Goal: Transaction & Acquisition: Purchase product/service

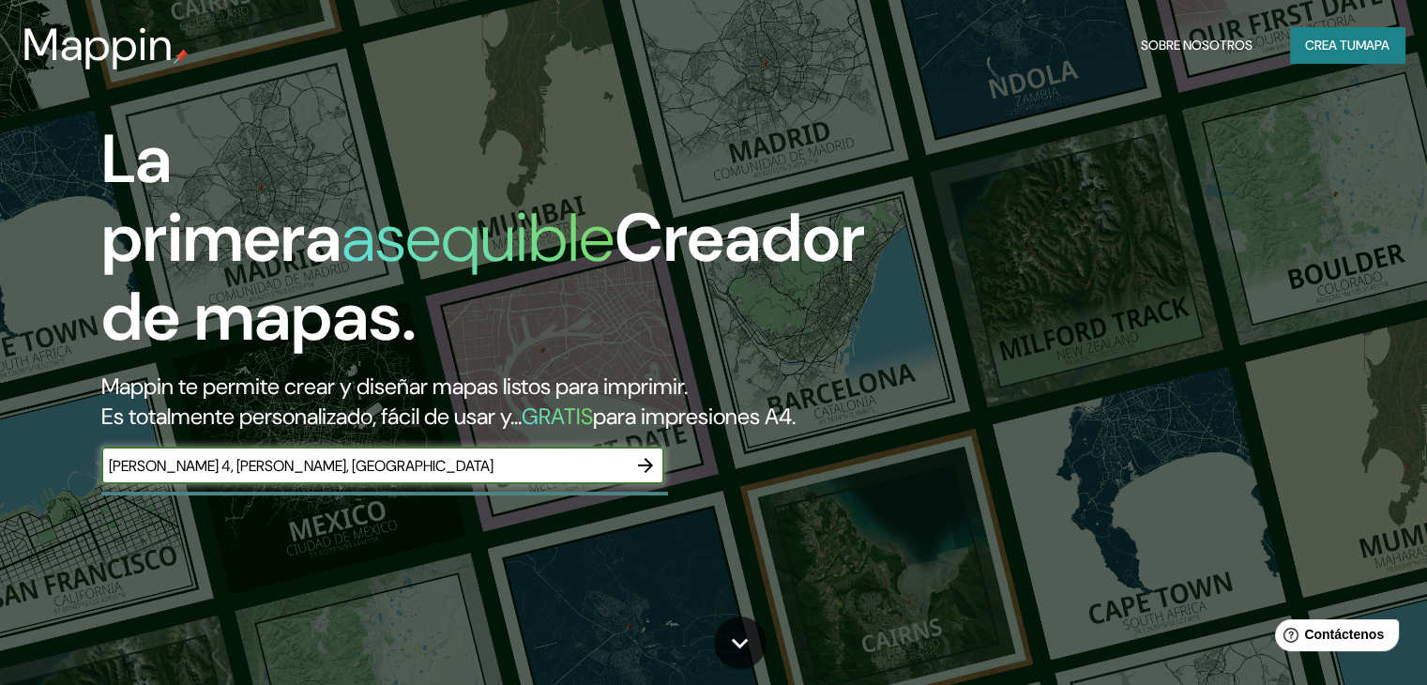
type input "[PERSON_NAME] 4, [PERSON_NAME], [GEOGRAPHIC_DATA]"
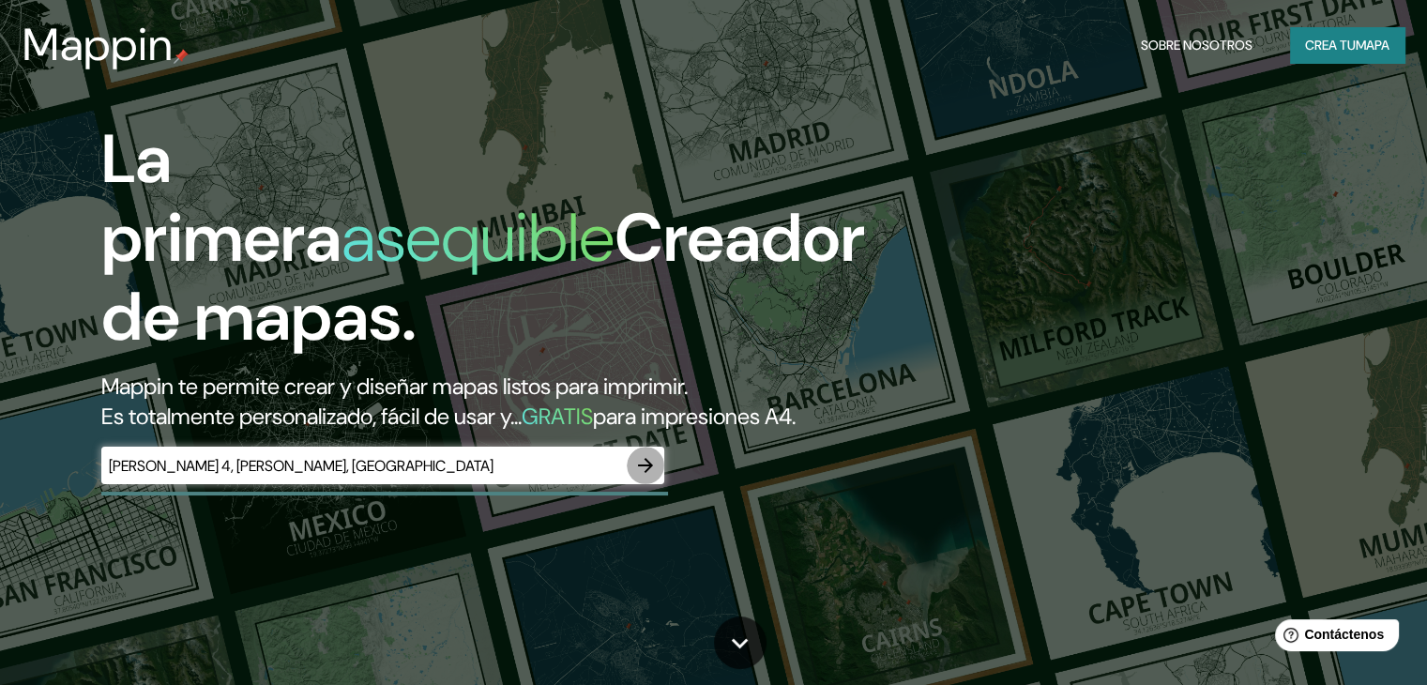
click at [645, 476] on icon "button" at bounding box center [645, 465] width 23 height 23
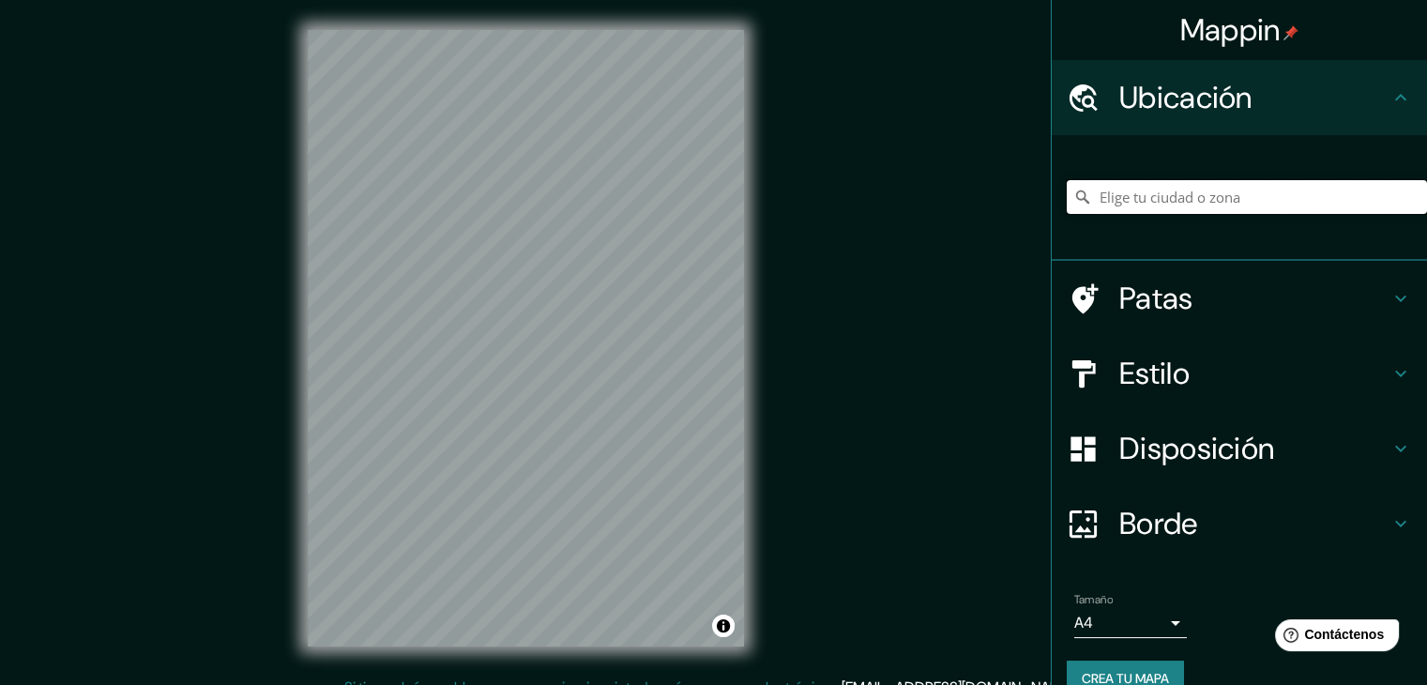
click at [1129, 189] on input "Elige tu ciudad o zona" at bounding box center [1246, 197] width 360 height 34
click at [1122, 198] on input "[GEOGRAPHIC_DATA], [GEOGRAPHIC_DATA]" at bounding box center [1246, 197] width 360 height 34
click at [1222, 198] on input "[GEOGRAPHIC_DATA], [GEOGRAPHIC_DATA]" at bounding box center [1246, 197] width 360 height 34
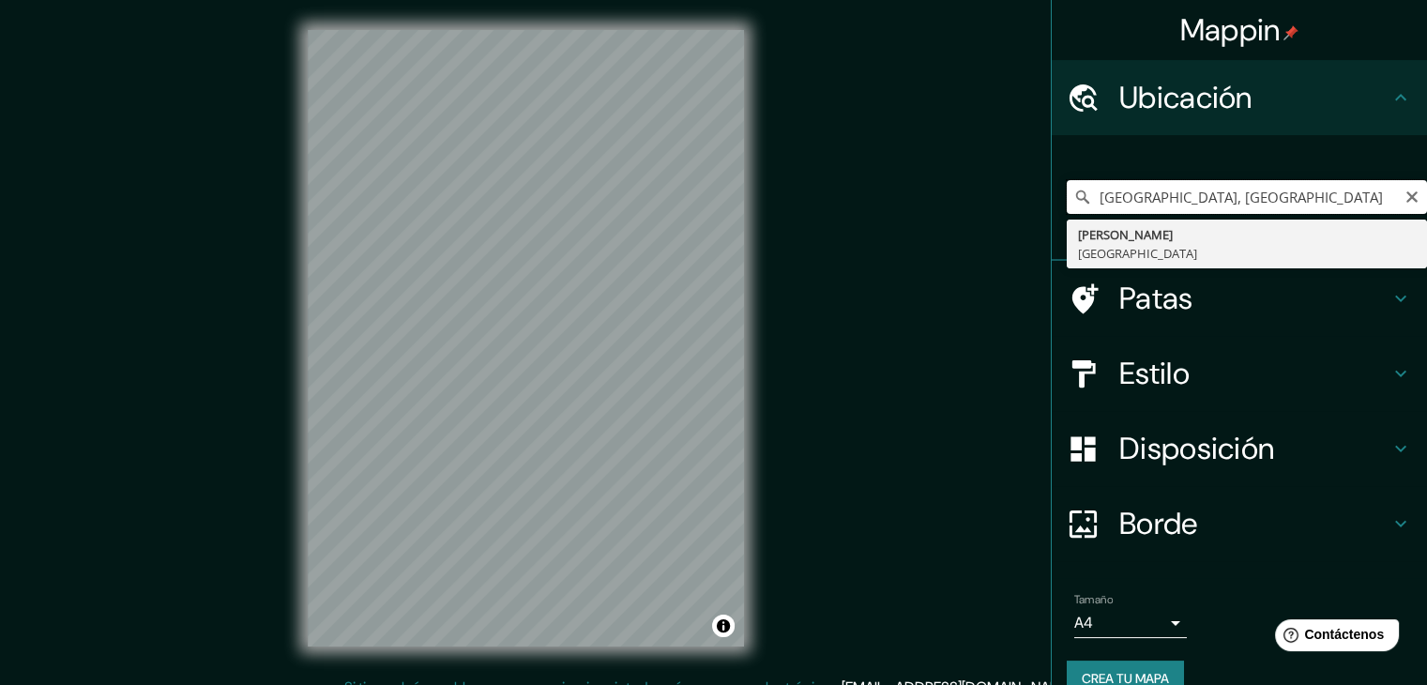
click at [1239, 189] on input "[GEOGRAPHIC_DATA], [GEOGRAPHIC_DATA]" at bounding box center [1246, 197] width 360 height 34
type input "[GEOGRAPHIC_DATA], [GEOGRAPHIC_DATA]"
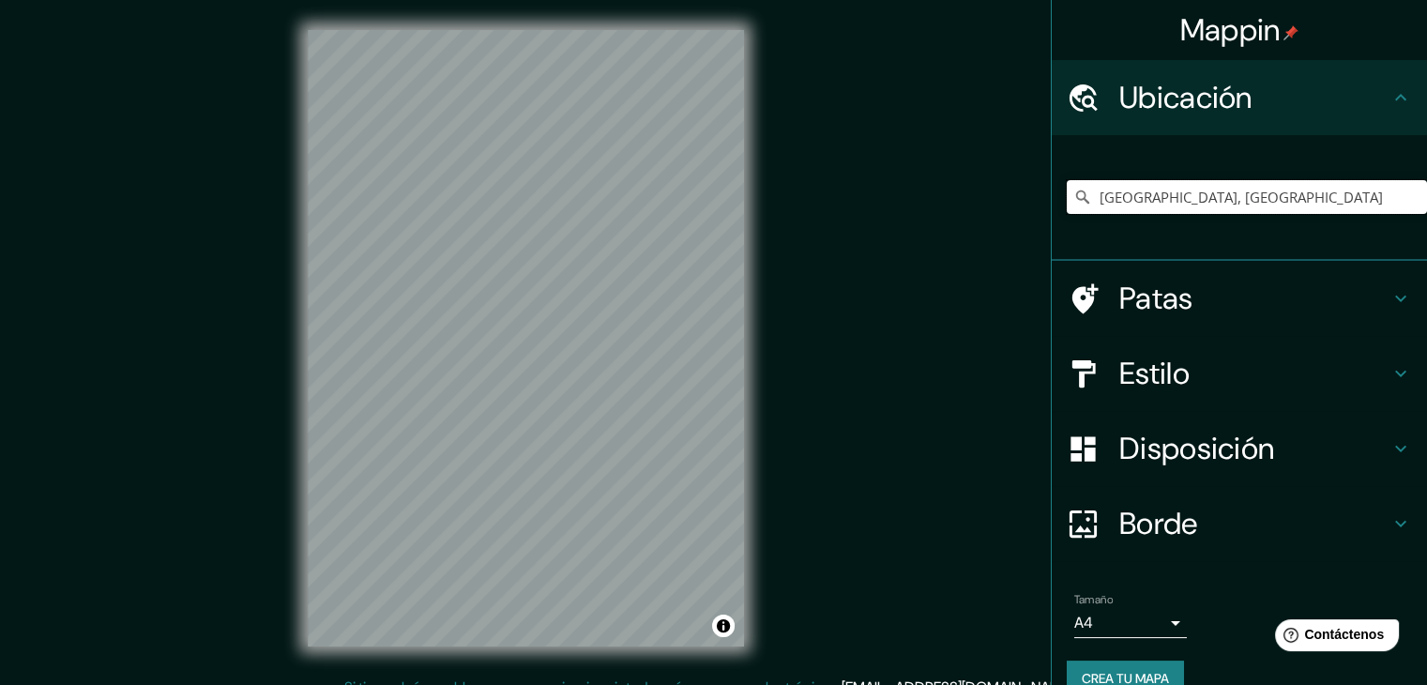
click at [1224, 201] on input "[GEOGRAPHIC_DATA], [GEOGRAPHIC_DATA]" at bounding box center [1246, 197] width 360 height 34
click at [284, 385] on div "© Mapbox © OpenStreetMap Improve this map" at bounding box center [526, 338] width 496 height 676
click at [1153, 610] on body "Mappin Ubicación [GEOGRAPHIC_DATA], [GEOGRAPHIC_DATA] [PERSON_NAME] [GEOGRAPHIC…" at bounding box center [713, 342] width 1427 height 685
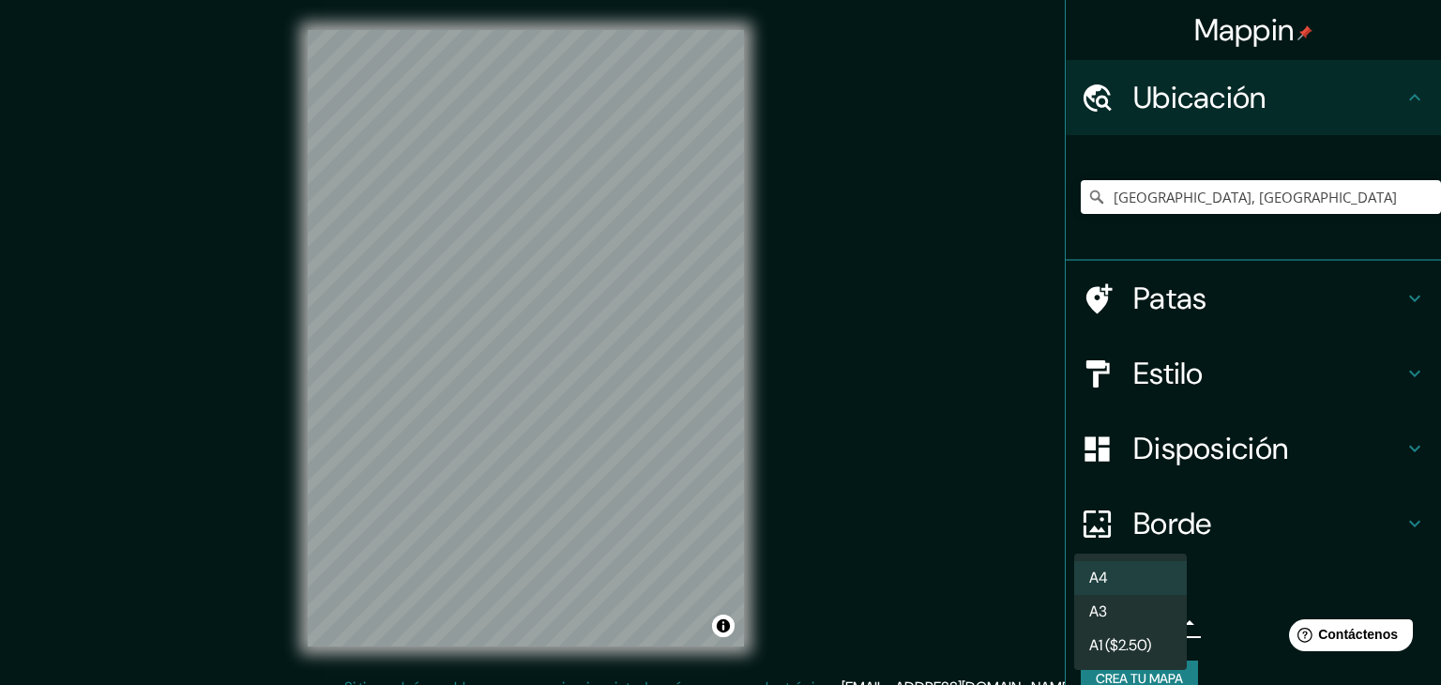
click at [1153, 610] on li "A3" at bounding box center [1130, 612] width 113 height 34
type input "a4"
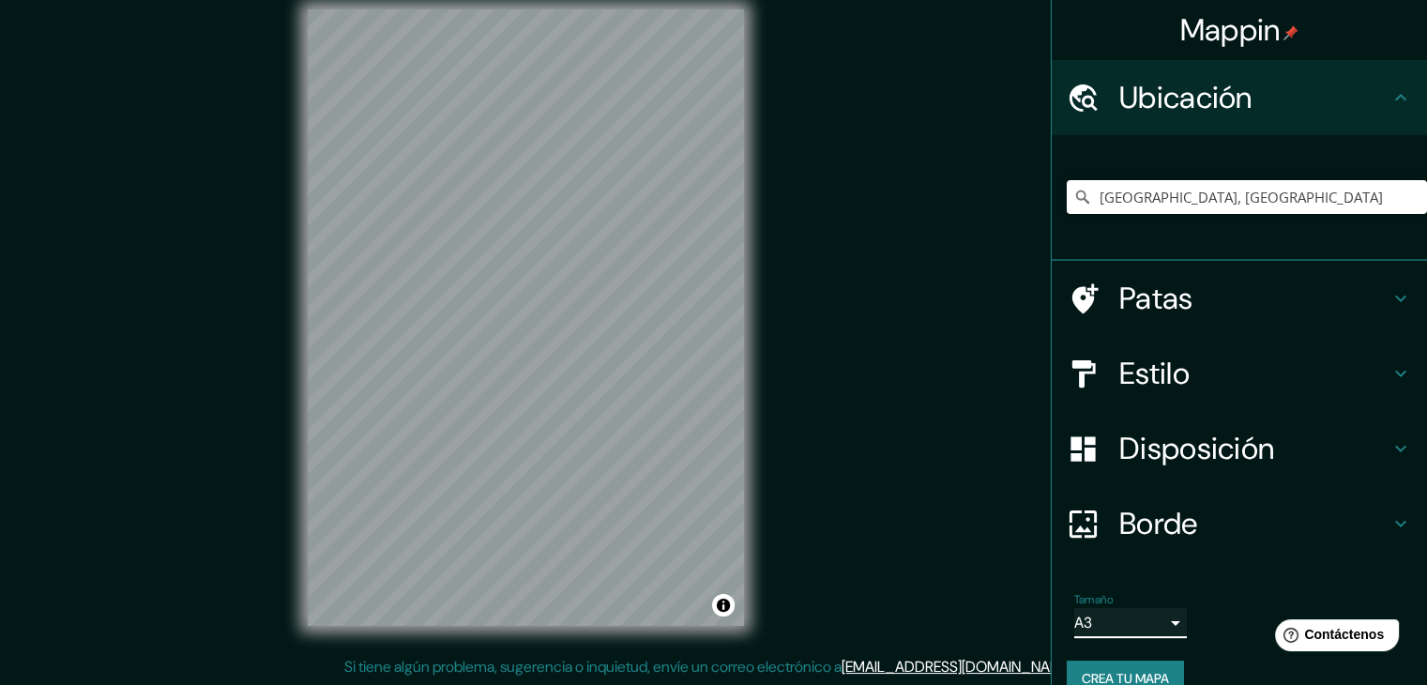
scroll to position [22, 0]
click at [1099, 201] on input "[GEOGRAPHIC_DATA], [GEOGRAPHIC_DATA]" at bounding box center [1246, 197] width 360 height 34
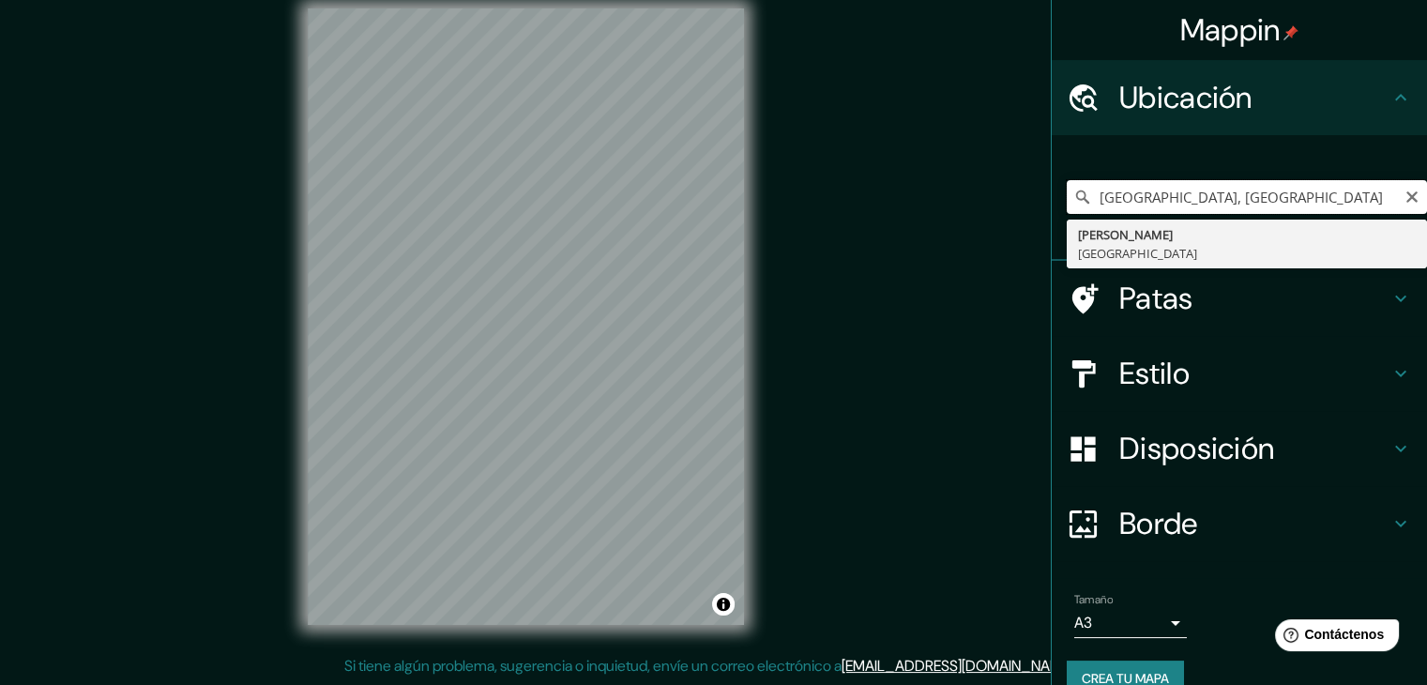
paste input "[GEOGRAPHIC_DATA]"
drag, startPoint x: 1099, startPoint y: 201, endPoint x: 1083, endPoint y: 206, distance: 16.9
click at [1083, 206] on input "As25°17'38.5"S 57°37'29.3"Wunción, [GEOGRAPHIC_DATA]" at bounding box center [1246, 197] width 360 height 34
drag, startPoint x: 1309, startPoint y: 203, endPoint x: 1257, endPoint y: 213, distance: 53.5
click at [1257, 213] on input "25°17'38.5"S 57°37'29.3"Wunción, [GEOGRAPHIC_DATA]" at bounding box center [1246, 197] width 360 height 34
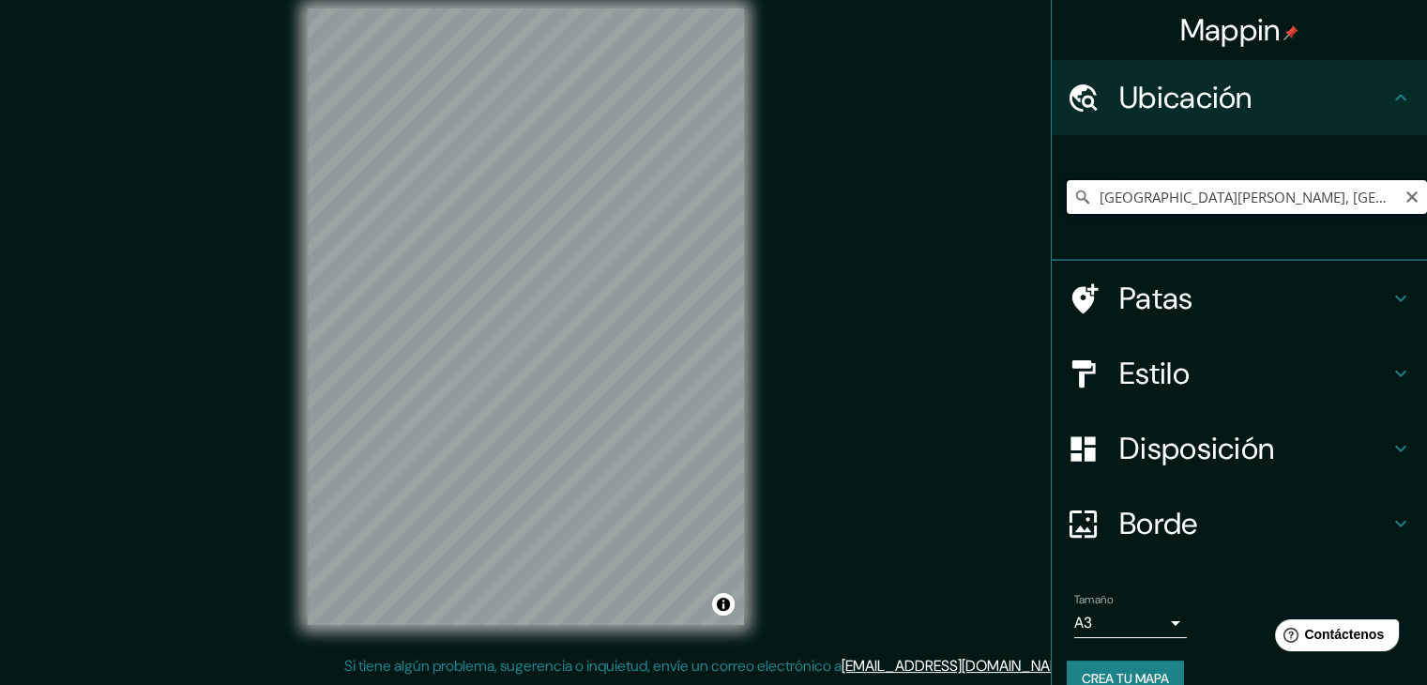
scroll to position [0, 101]
drag, startPoint x: 1388, startPoint y: 204, endPoint x: 1051, endPoint y: 204, distance: 337.7
click at [1066, 205] on input "[GEOGRAPHIC_DATA][PERSON_NAME], [GEOGRAPHIC_DATA][PERSON_NAME], [GEOGRAPHIC_DAT…" at bounding box center [1246, 197] width 360 height 34
type input "ceres, [GEOGRAPHIC_DATA]"
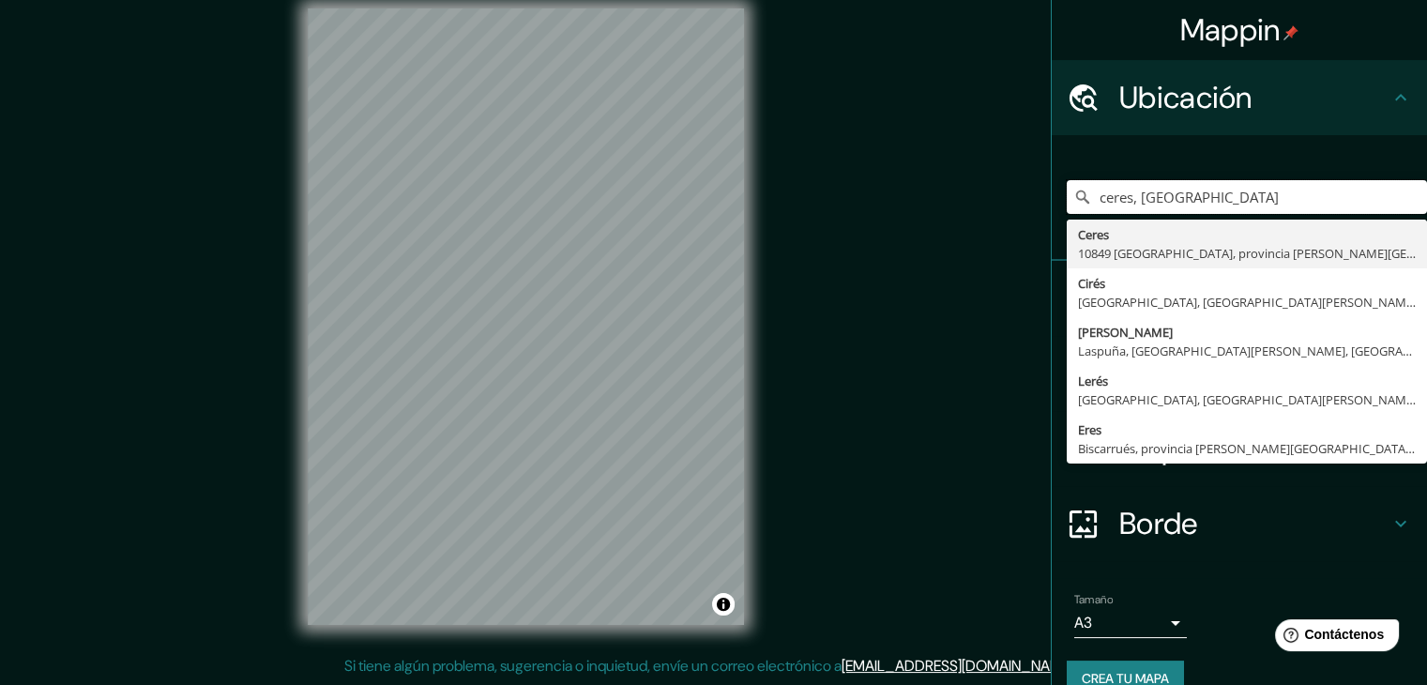
drag, startPoint x: 1354, startPoint y: 196, endPoint x: 1045, endPoint y: 219, distance: 310.3
click at [1051, 219] on div "[GEOGRAPHIC_DATA], [GEOGRAPHIC_DATA] Ceres 10849 [GEOGRAPHIC_DATA], provincia […" at bounding box center [1238, 198] width 375 height 126
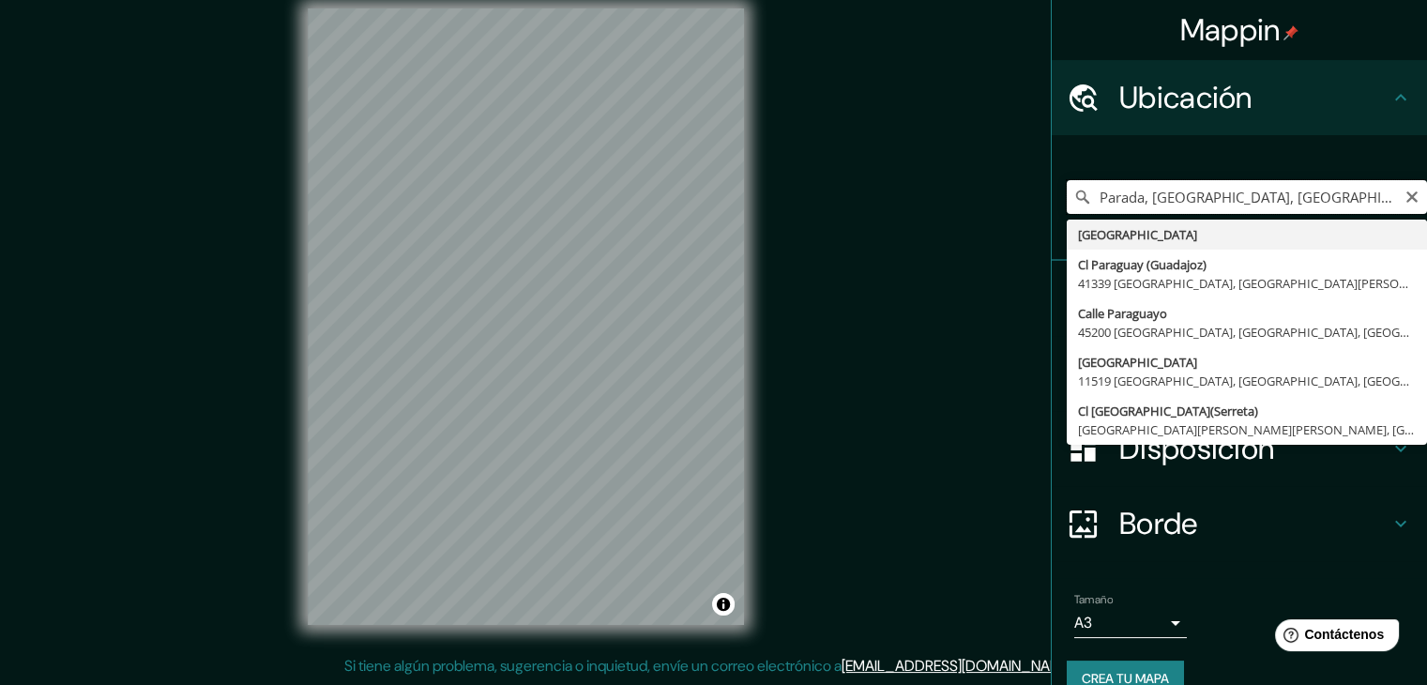
drag, startPoint x: 1302, startPoint y: 202, endPoint x: 1031, endPoint y: 231, distance: 272.6
click at [1051, 228] on div "[GEOGRAPHIC_DATA], [GEOGRAPHIC_DATA], [GEOGRAPHIC_DATA] [GEOGRAPHIC_DATA] Cl [G…" at bounding box center [1238, 198] width 375 height 126
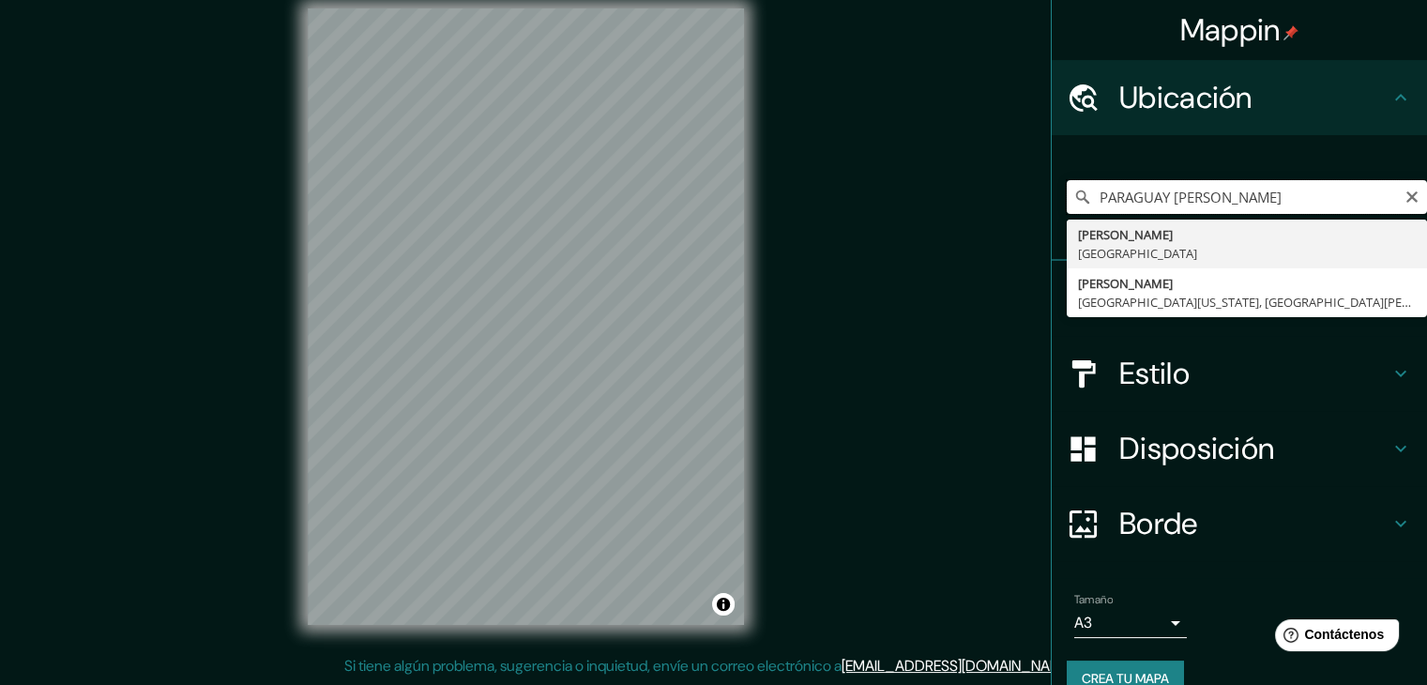
type input "[GEOGRAPHIC_DATA], [GEOGRAPHIC_DATA]"
click at [1195, 386] on h4 "Estilo" at bounding box center [1254, 374] width 270 height 38
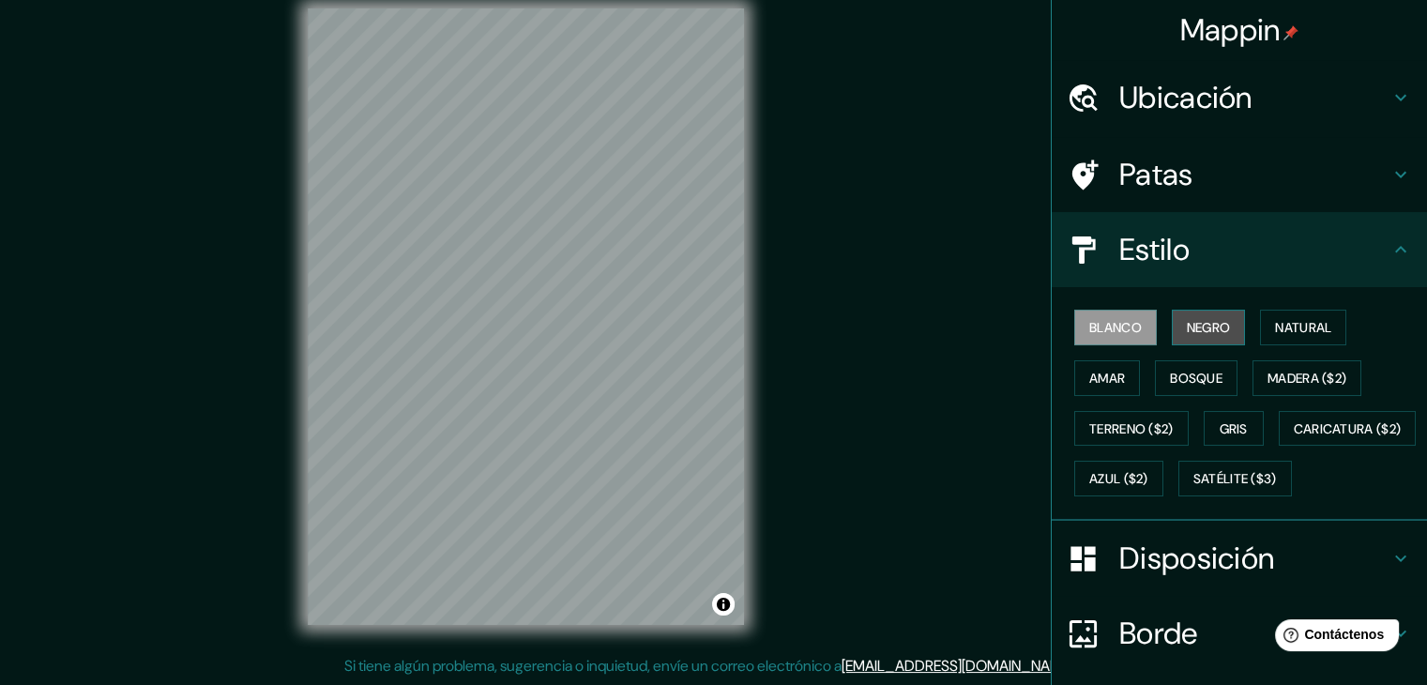
click at [1215, 323] on font "Negro" at bounding box center [1209, 327] width 44 height 17
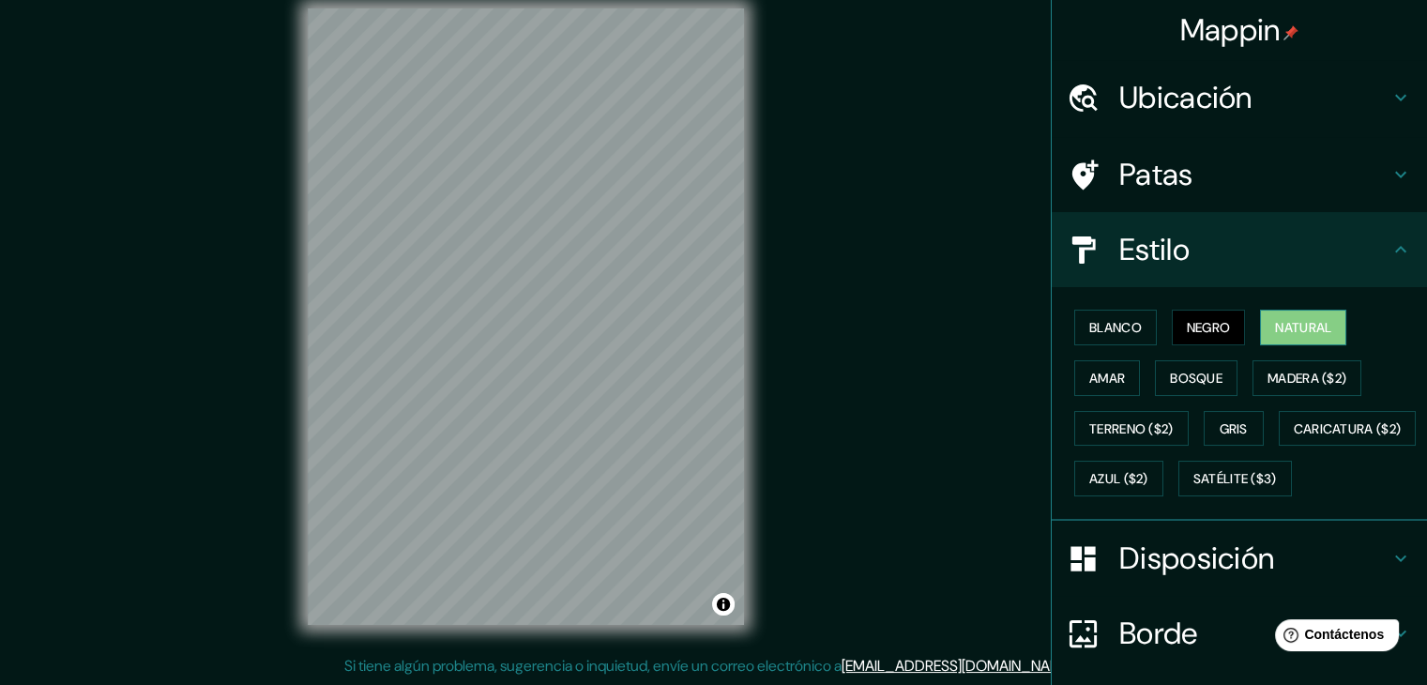
click at [1287, 316] on font "Natural" at bounding box center [1303, 327] width 56 height 24
click at [1175, 375] on font "Bosque" at bounding box center [1196, 378] width 53 height 17
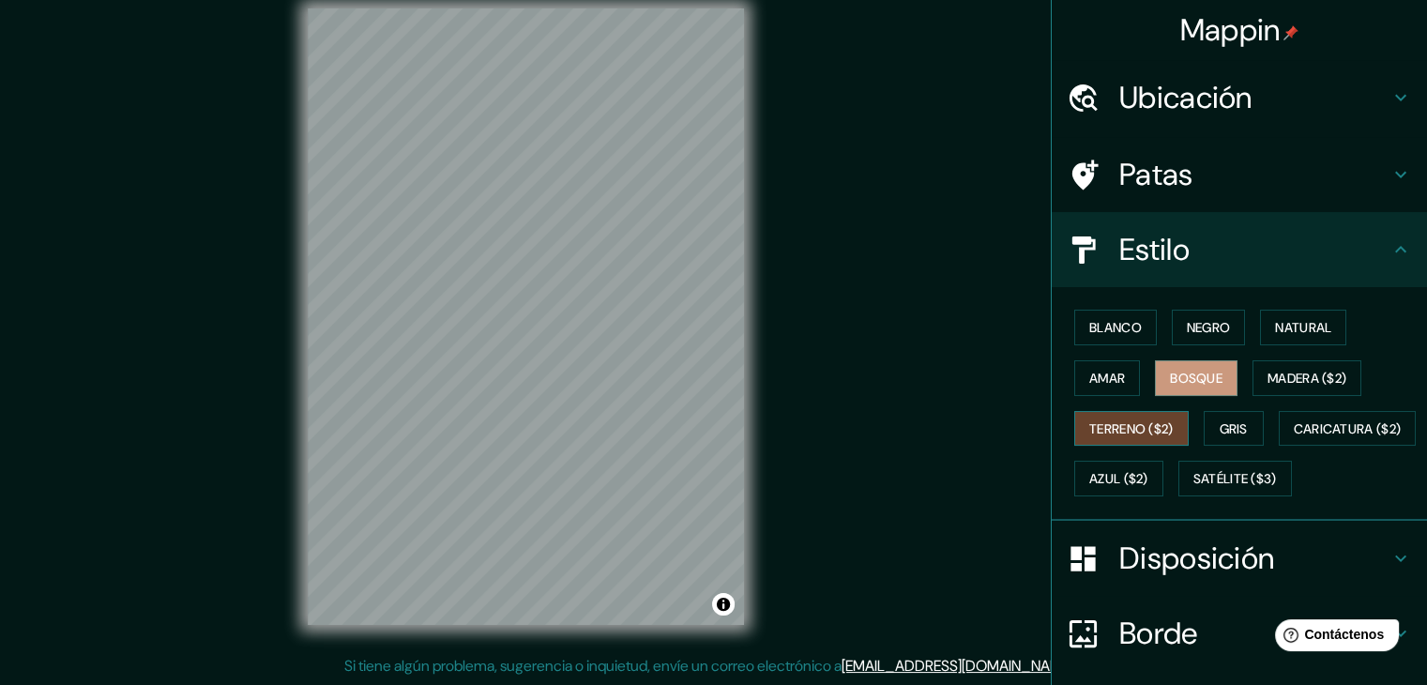
click at [1144, 416] on font "Terreno ($2)" at bounding box center [1131, 428] width 84 height 24
click at [1288, 377] on font "Madera ($2)" at bounding box center [1306, 378] width 79 height 17
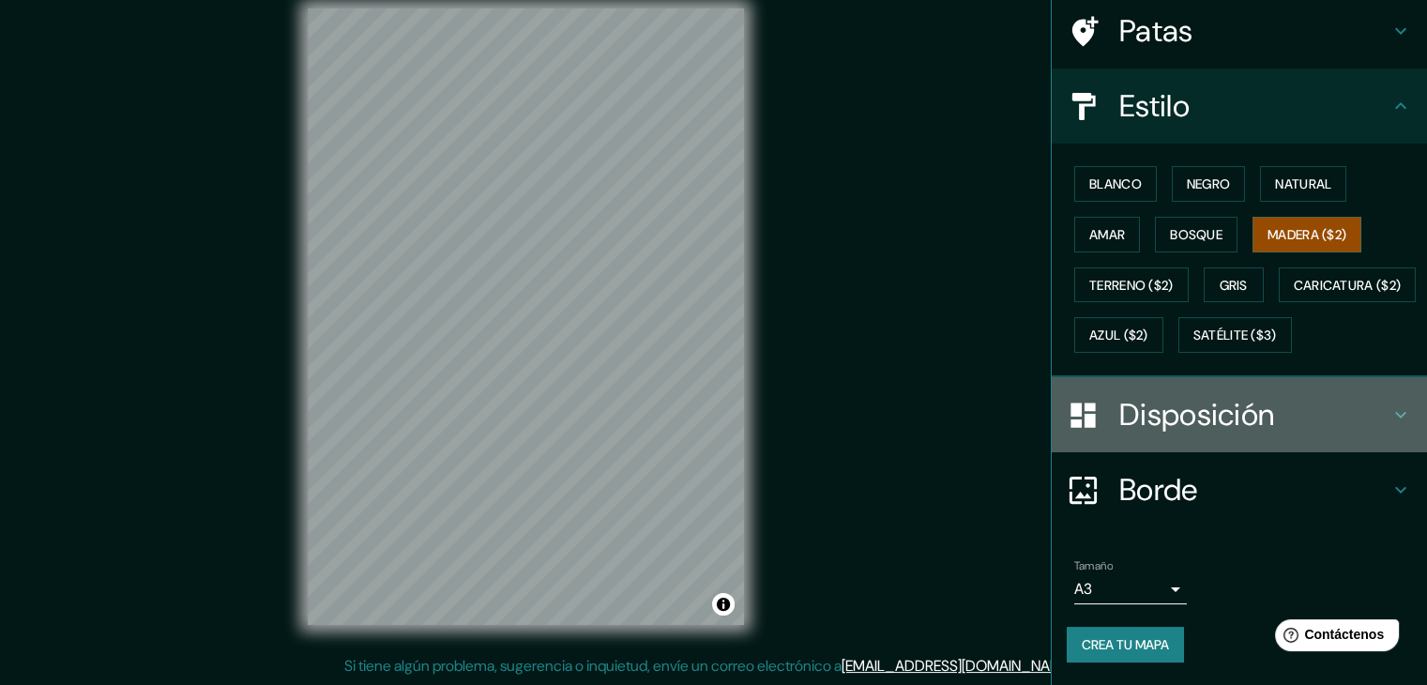
click at [1211, 431] on font "Disposición" at bounding box center [1196, 414] width 155 height 39
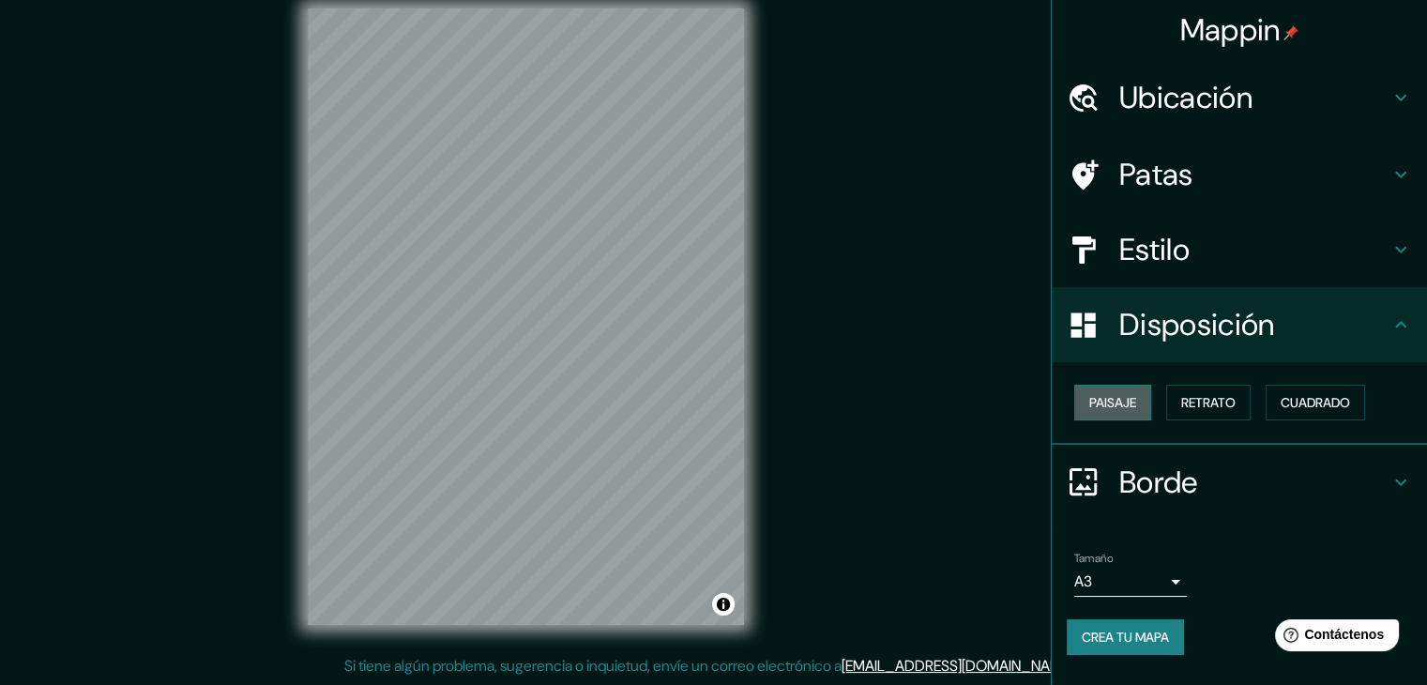
click at [1151, 403] on button "Paisaje" at bounding box center [1112, 403] width 77 height 36
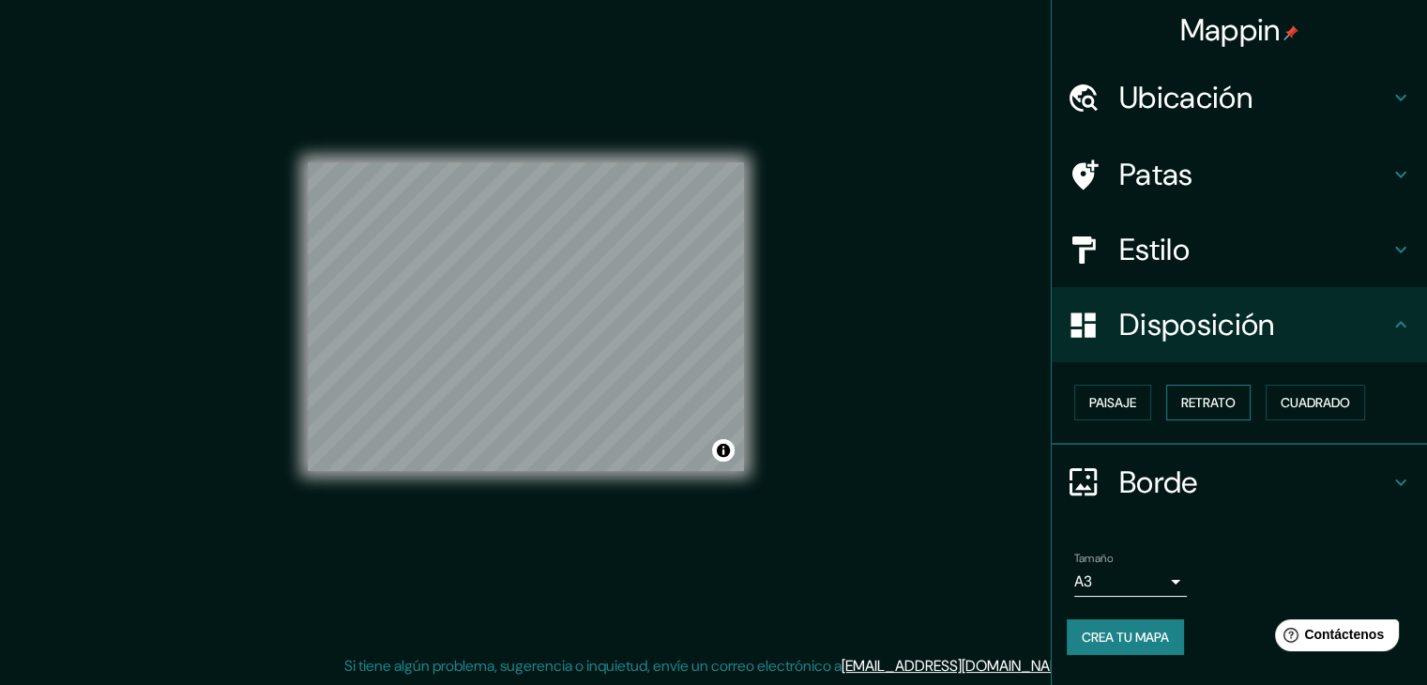
click at [1209, 410] on font "Retrato" at bounding box center [1208, 402] width 54 height 24
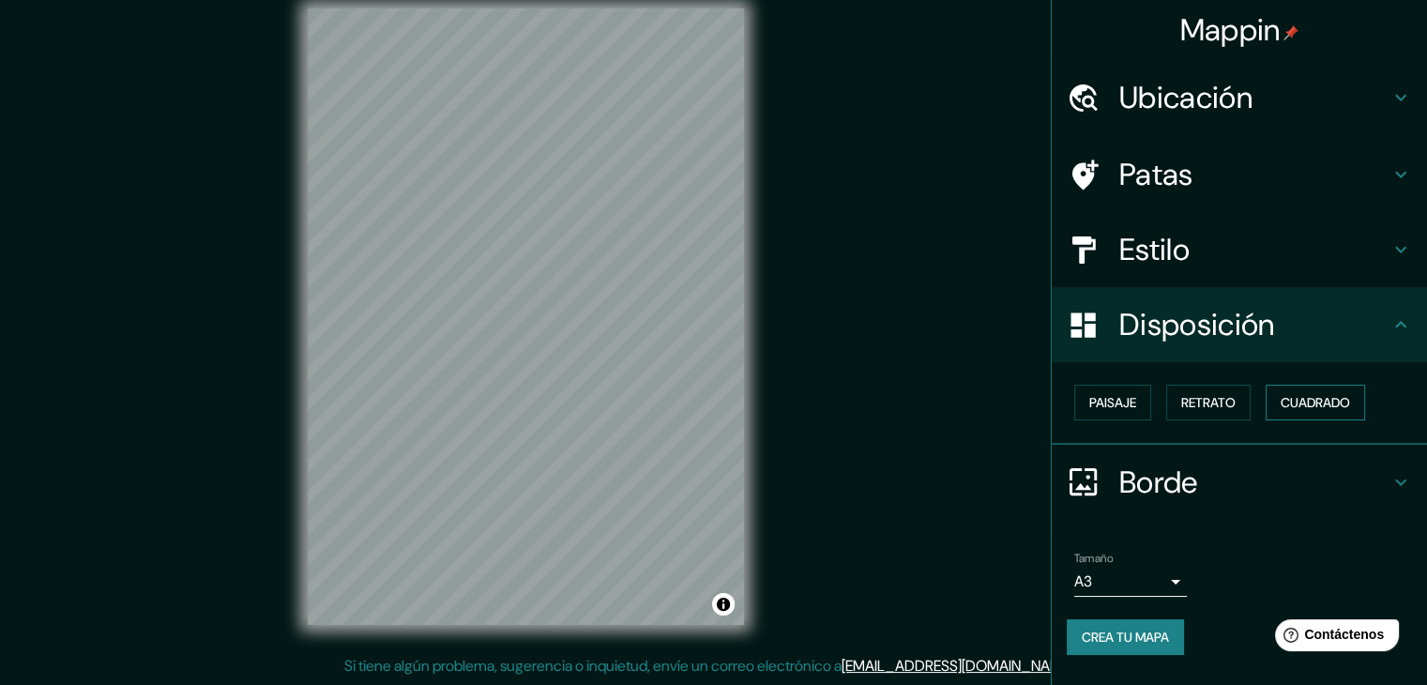
click at [1288, 410] on font "Cuadrado" at bounding box center [1314, 402] width 69 height 24
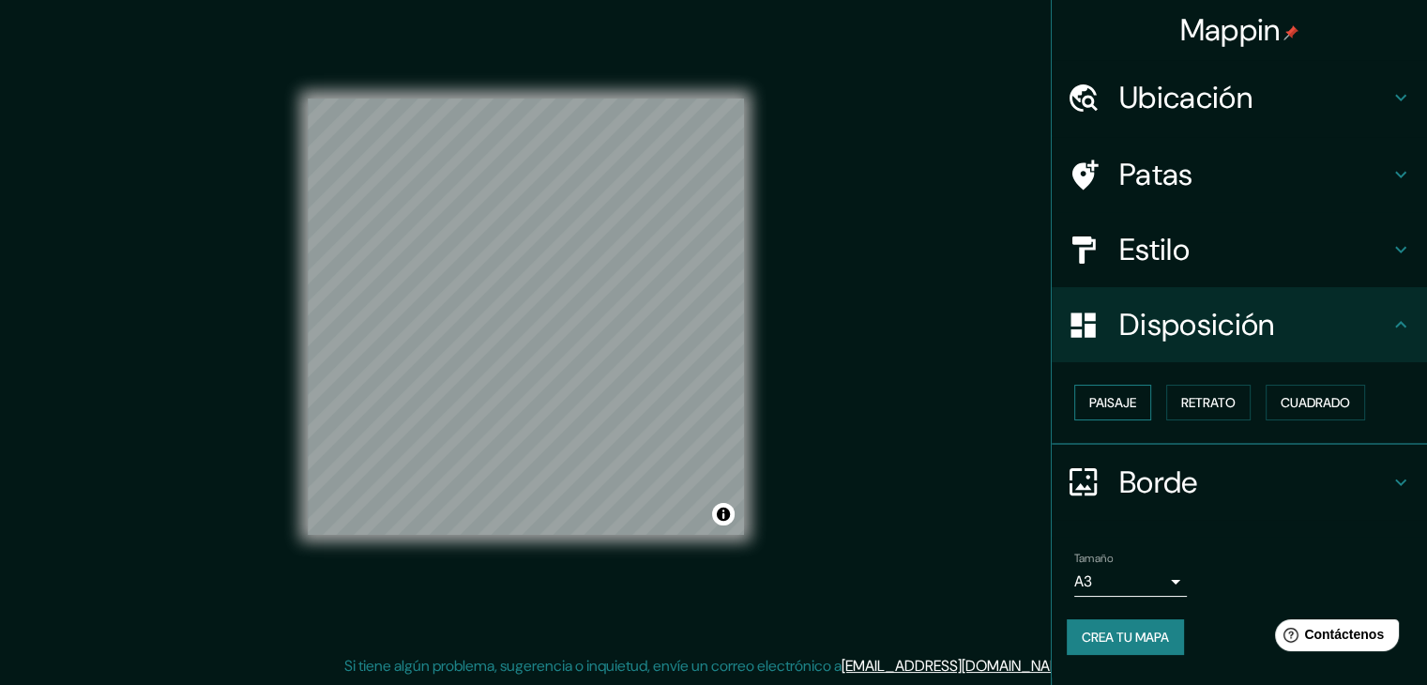
click at [1096, 400] on font "Paisaje" at bounding box center [1112, 402] width 47 height 17
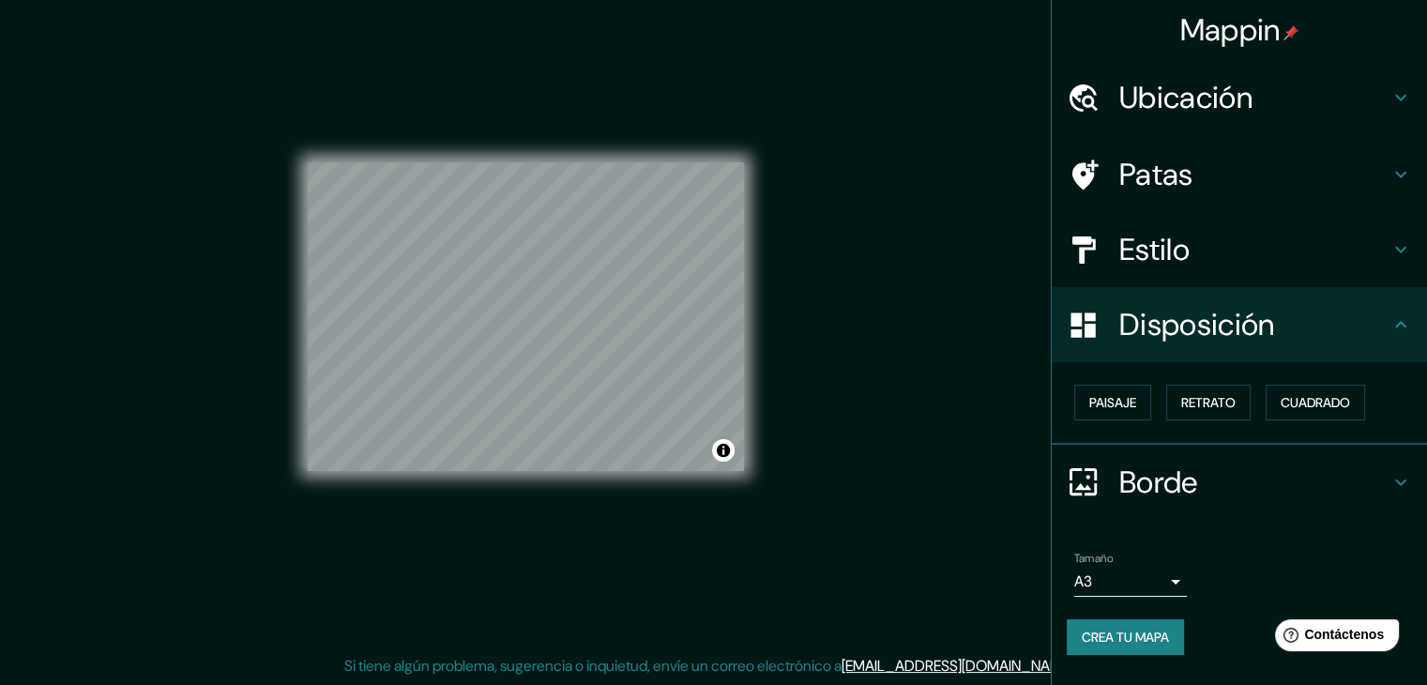
click at [1172, 493] on font "Borde" at bounding box center [1158, 481] width 79 height 39
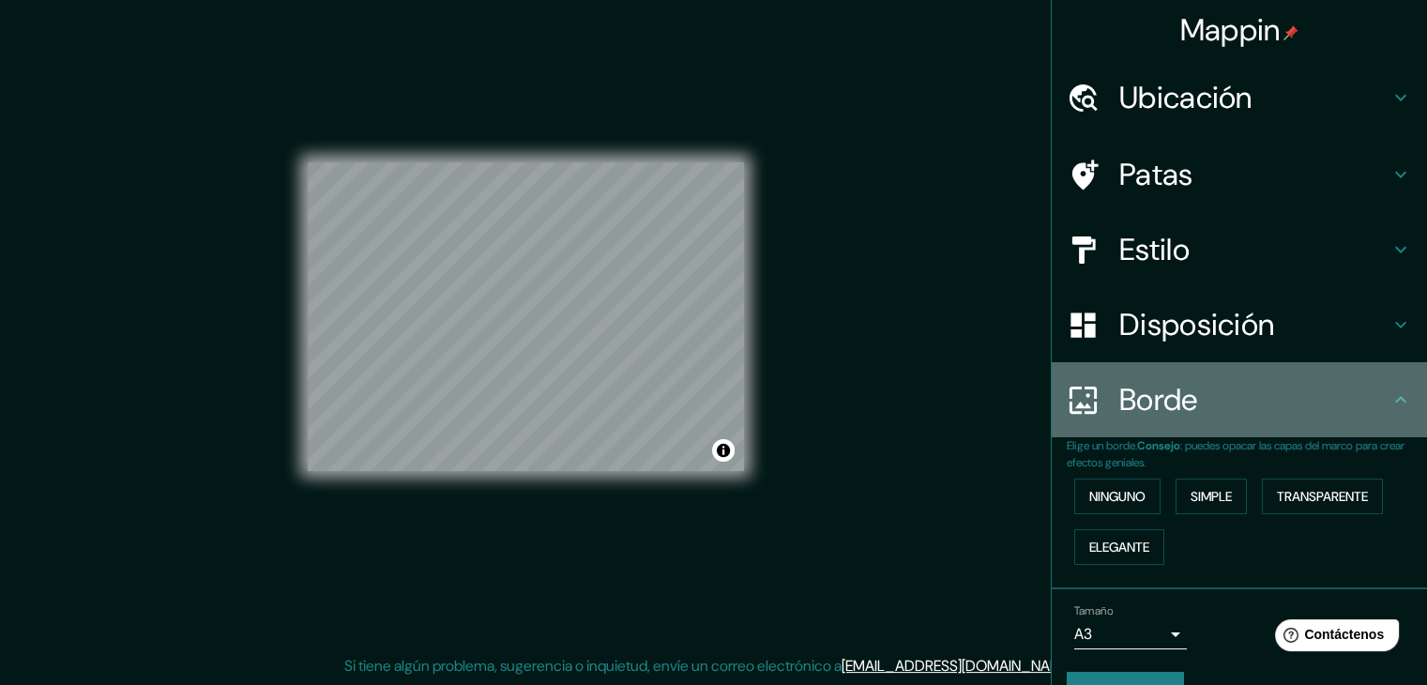
click at [1147, 402] on font "Borde" at bounding box center [1158, 399] width 79 height 39
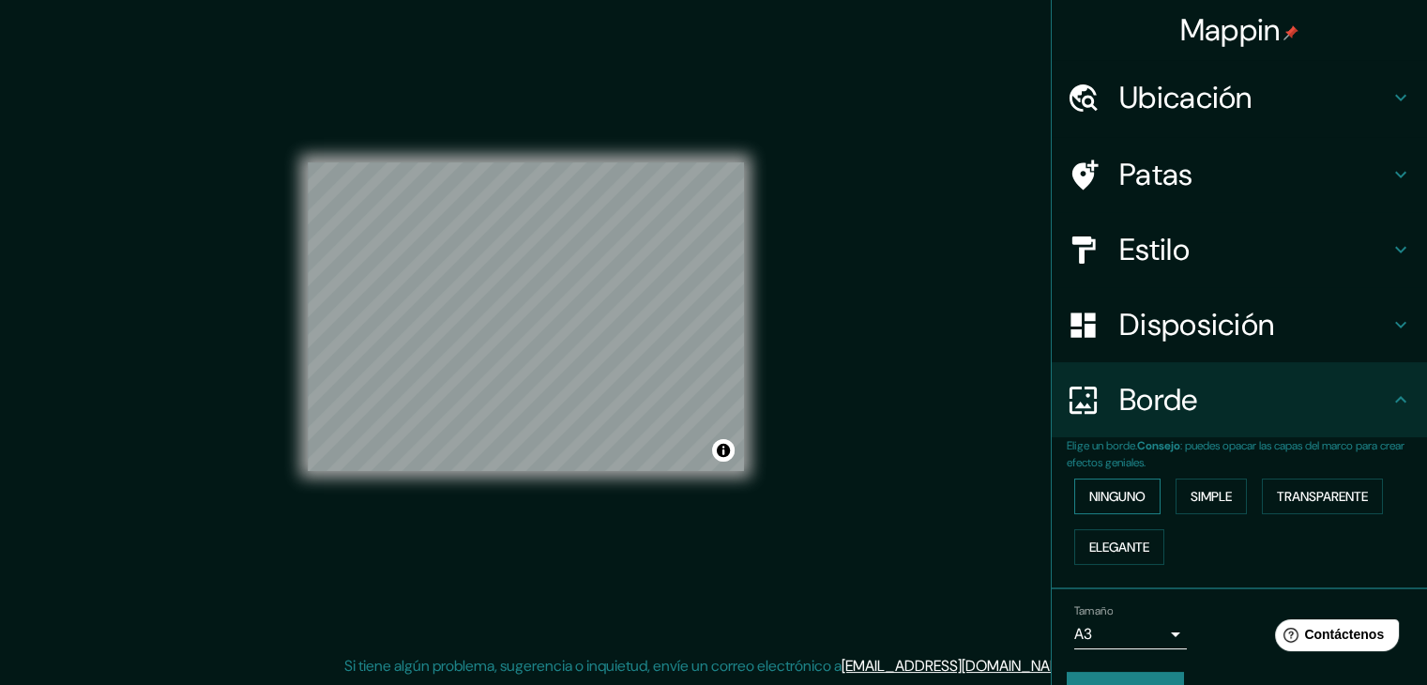
click at [1112, 488] on font "Ninguno" at bounding box center [1117, 496] width 56 height 17
click at [1142, 421] on div "Borde" at bounding box center [1238, 399] width 375 height 75
click at [1358, 341] on h4 "Disposición" at bounding box center [1254, 325] width 270 height 38
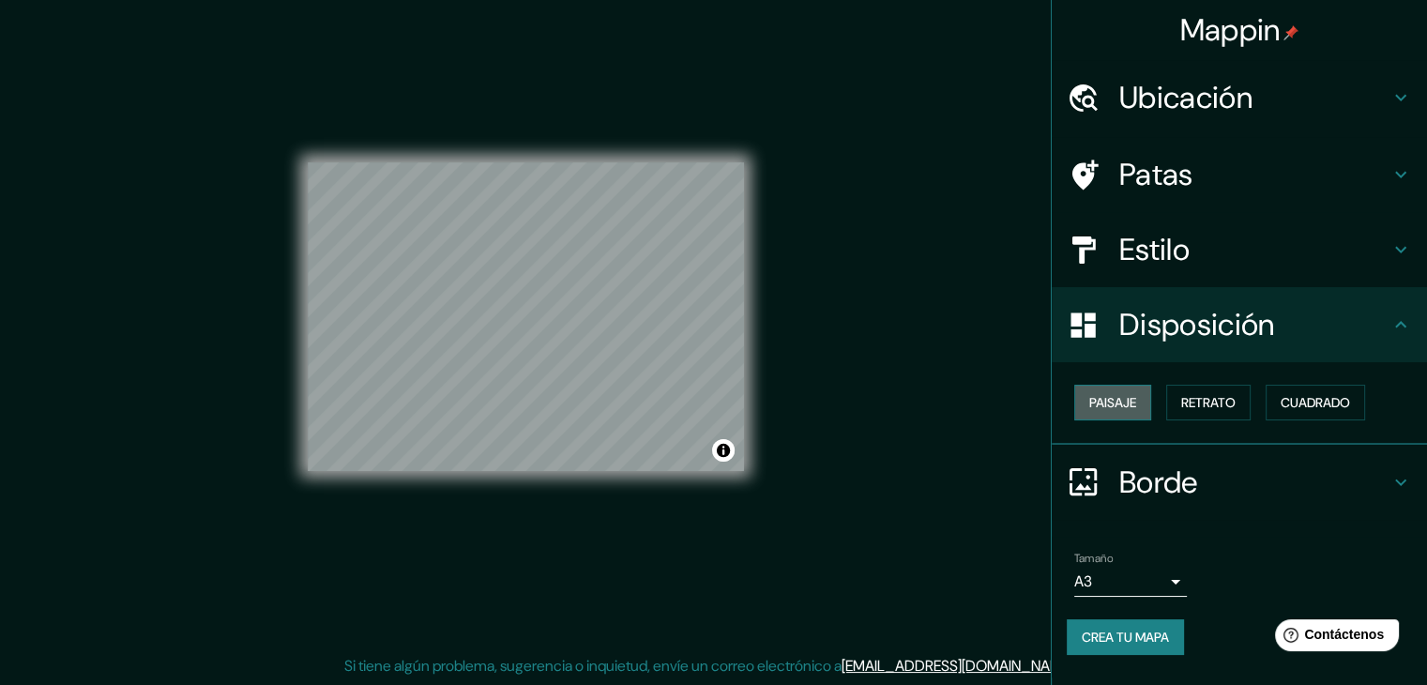
click at [1109, 404] on font "Paisaje" at bounding box center [1112, 402] width 47 height 17
click at [1234, 402] on font "Retrato" at bounding box center [1208, 402] width 54 height 17
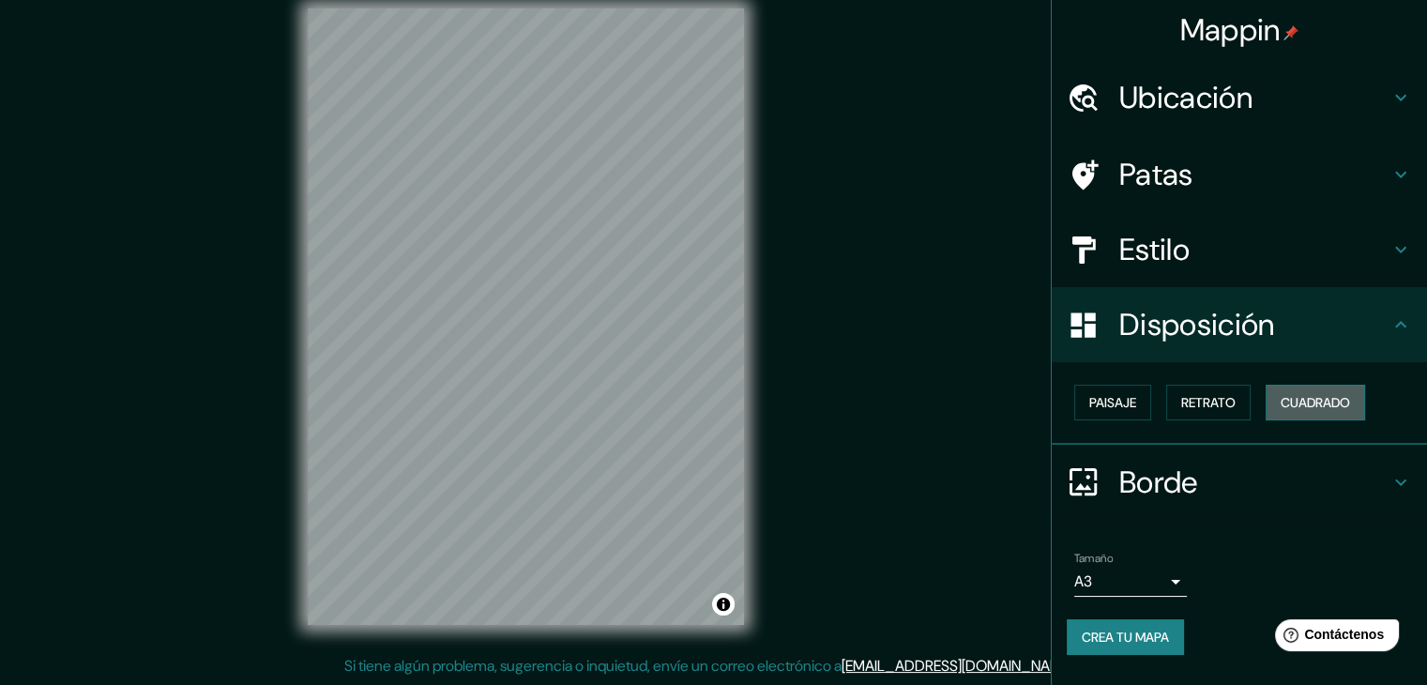
click at [1299, 404] on font "Cuadrado" at bounding box center [1314, 402] width 69 height 17
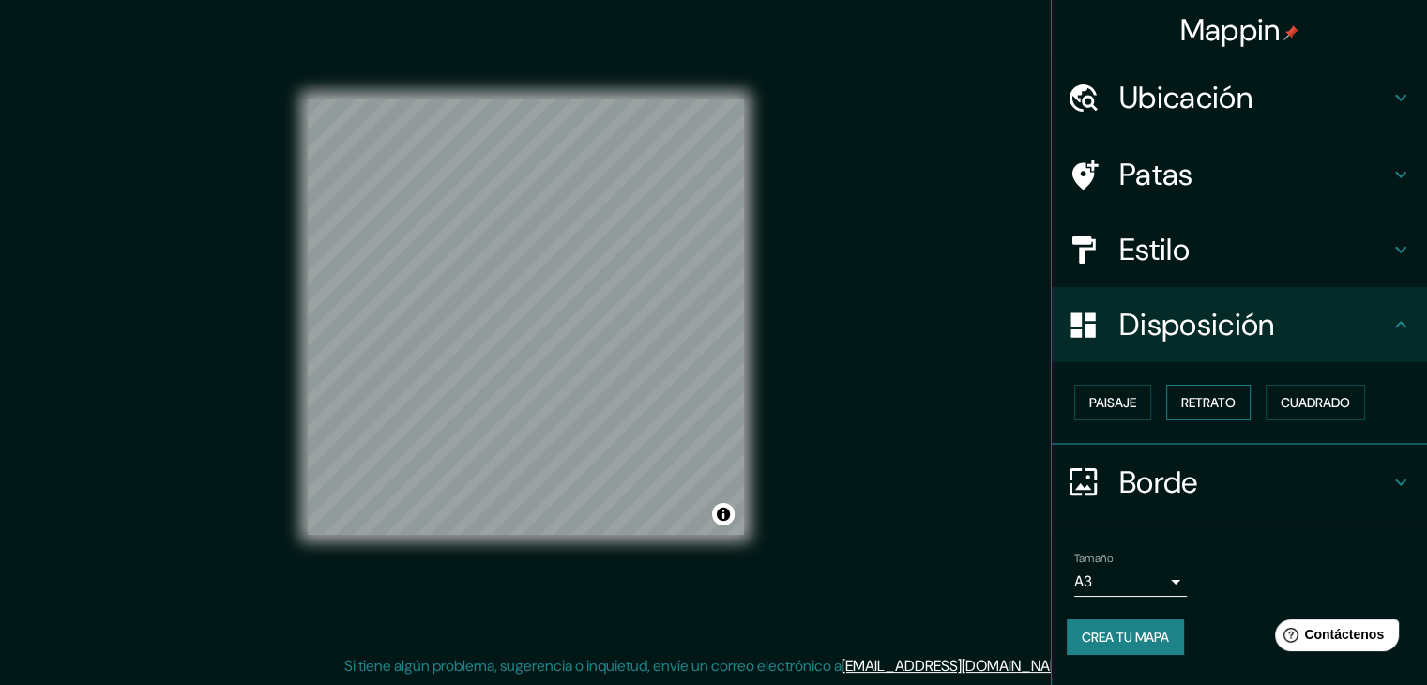
click at [1222, 391] on font "Retrato" at bounding box center [1208, 402] width 54 height 24
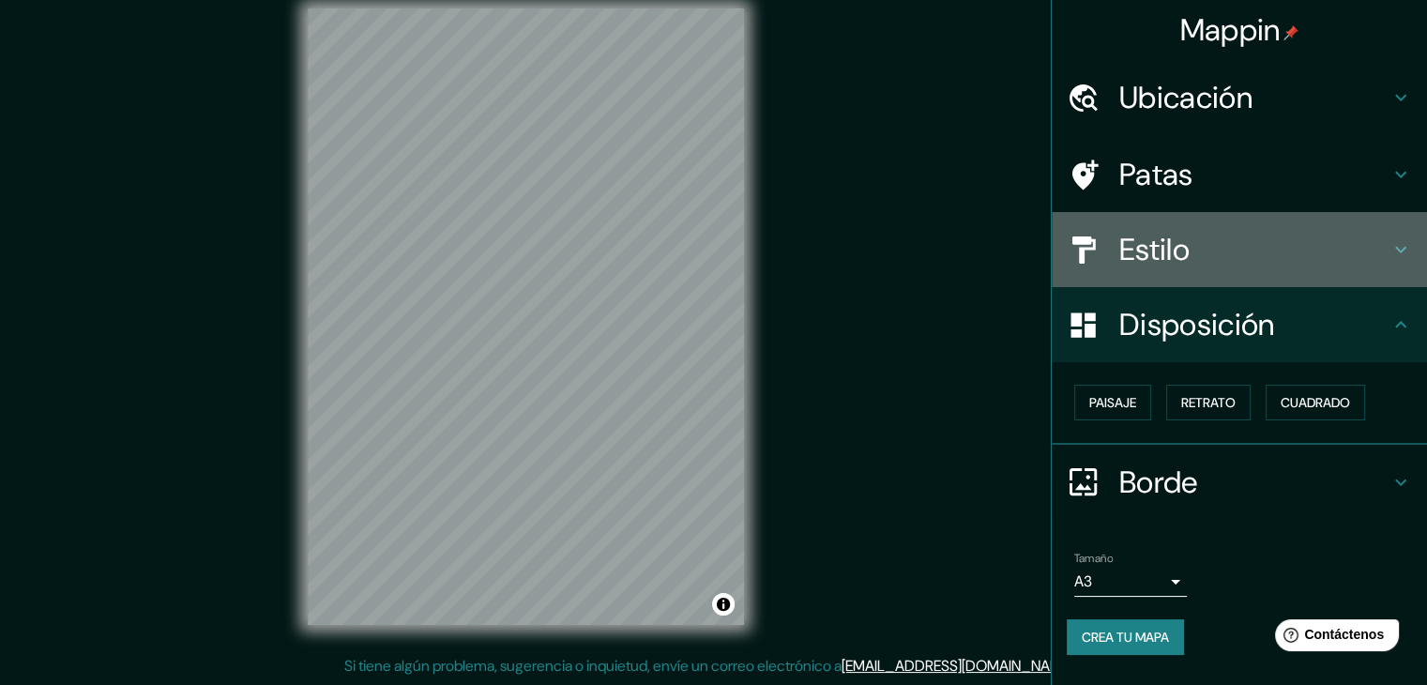
click at [1204, 244] on h4 "Estilo" at bounding box center [1254, 250] width 270 height 38
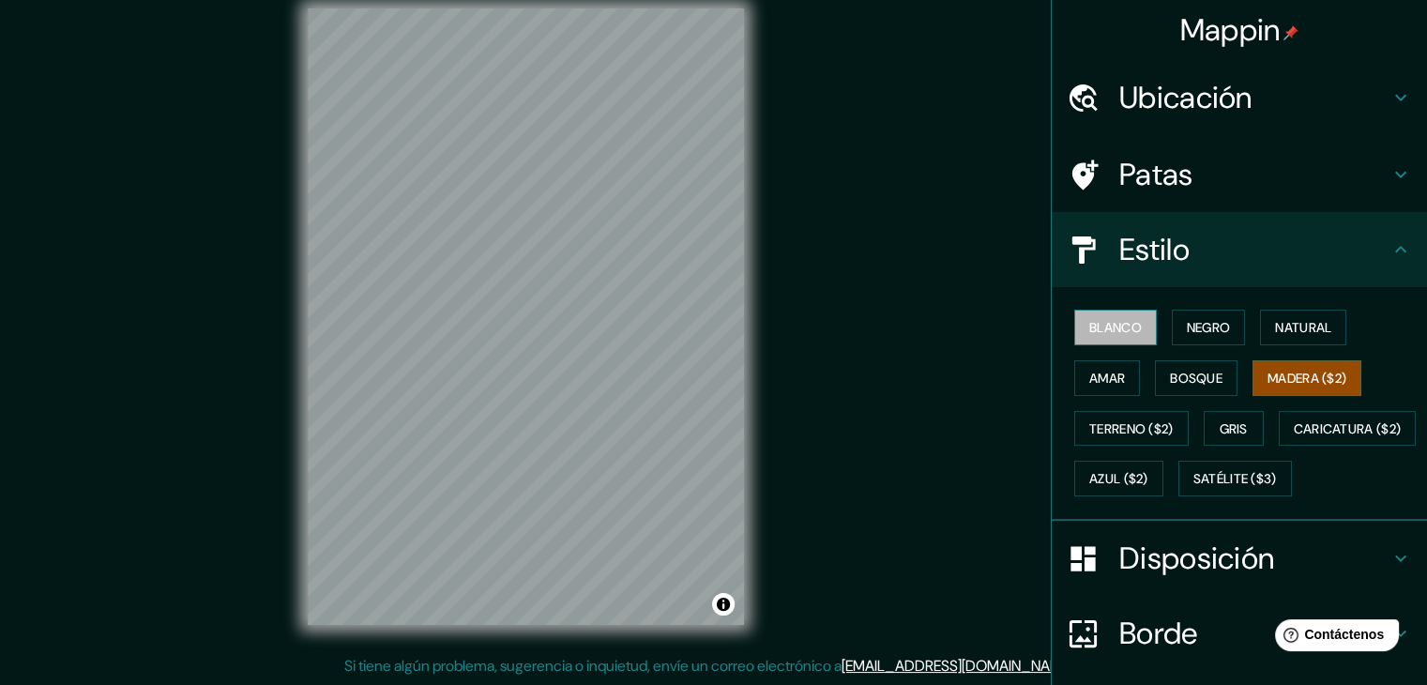
click at [1089, 328] on font "Blanco" at bounding box center [1115, 327] width 53 height 17
click at [1172, 338] on button "Negro" at bounding box center [1209, 328] width 74 height 36
